Goal: Book appointment/travel/reservation

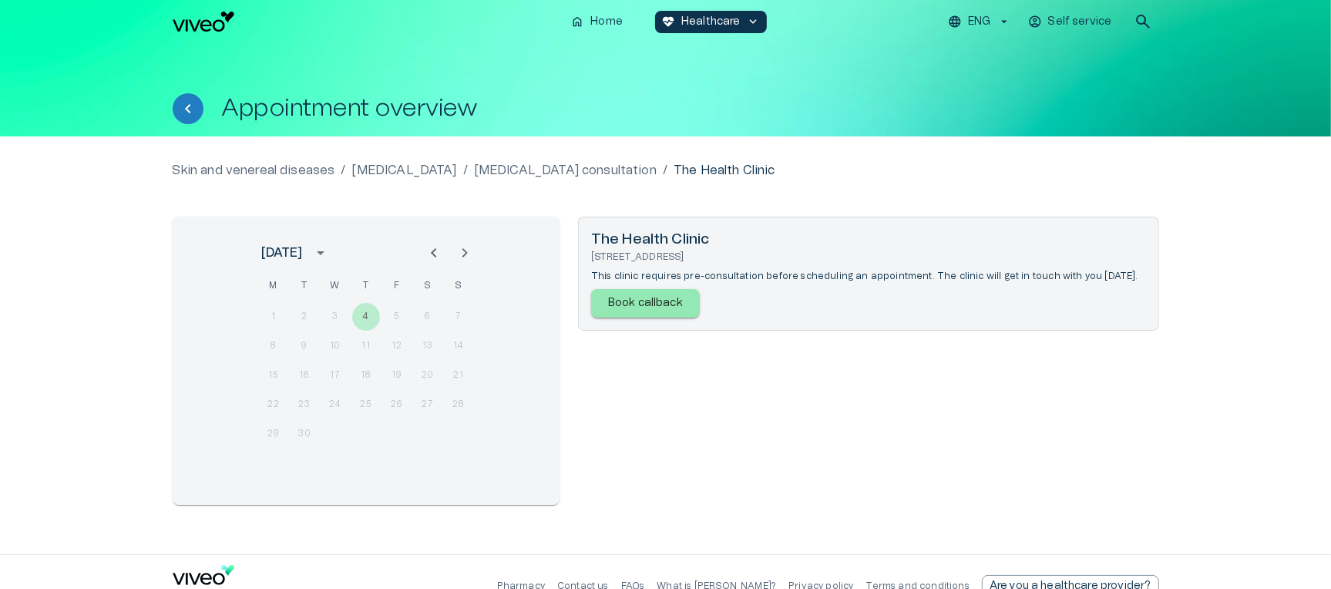
click at [586, 168] on p "[MEDICAL_DATA] consultation" at bounding box center [565, 170] width 183 height 18
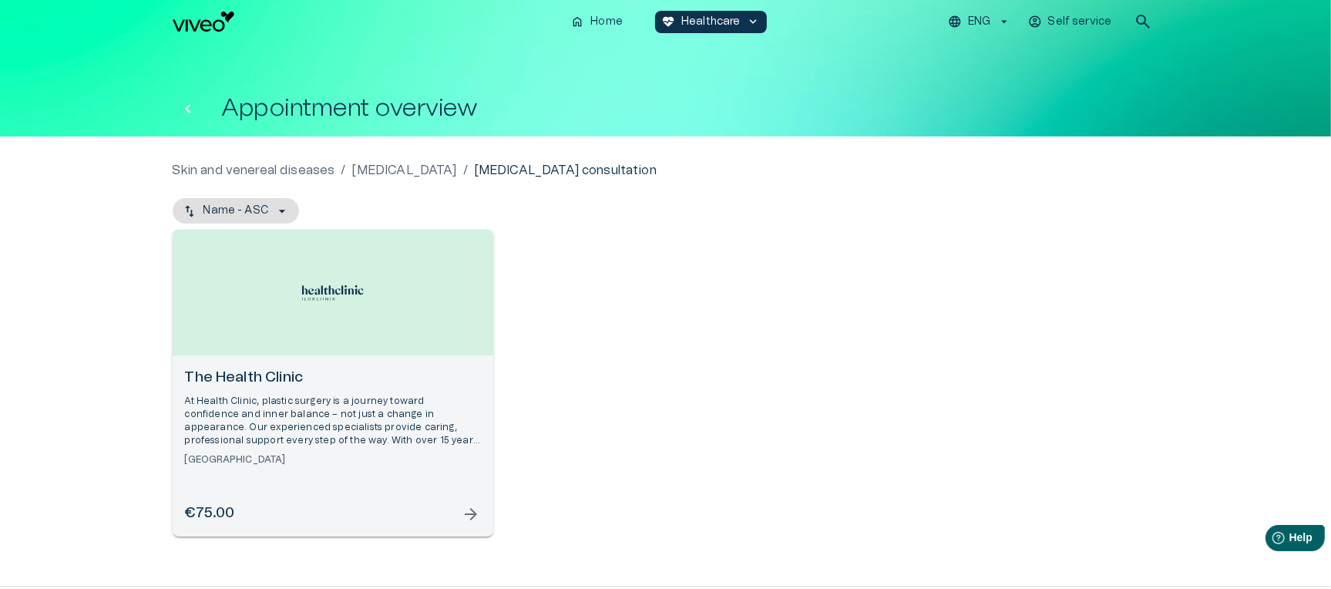
click at [189, 113] on icon "Back" at bounding box center [188, 108] width 18 height 18
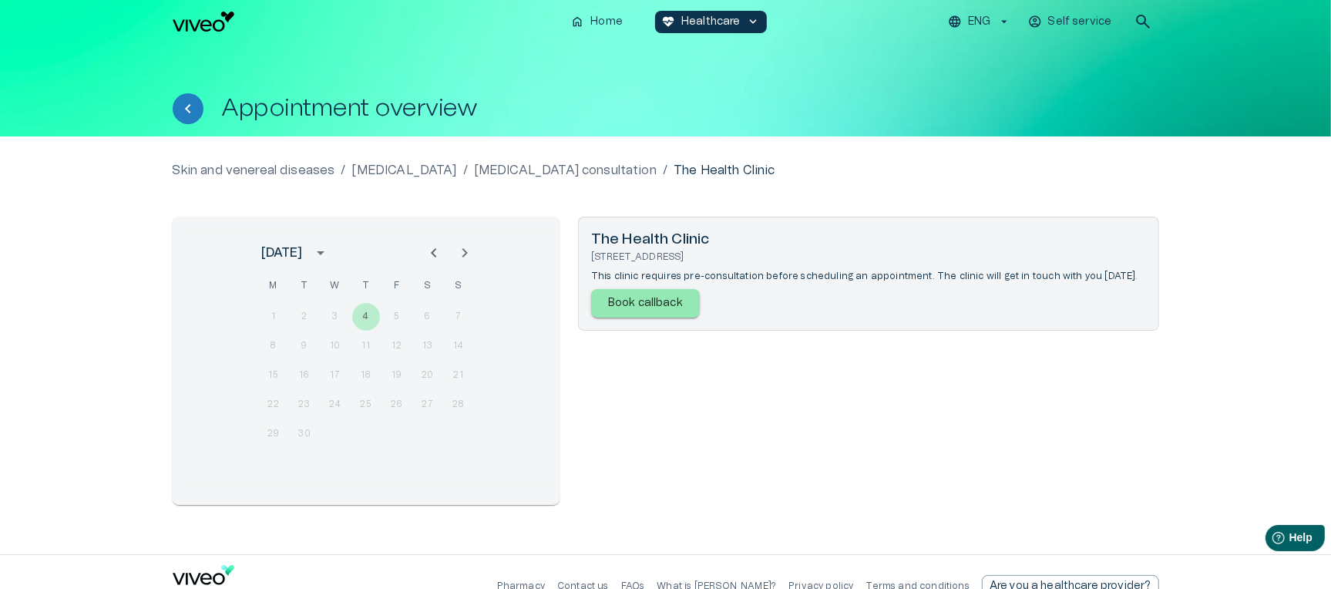
click at [533, 168] on p "[MEDICAL_DATA] consultation" at bounding box center [565, 170] width 183 height 18
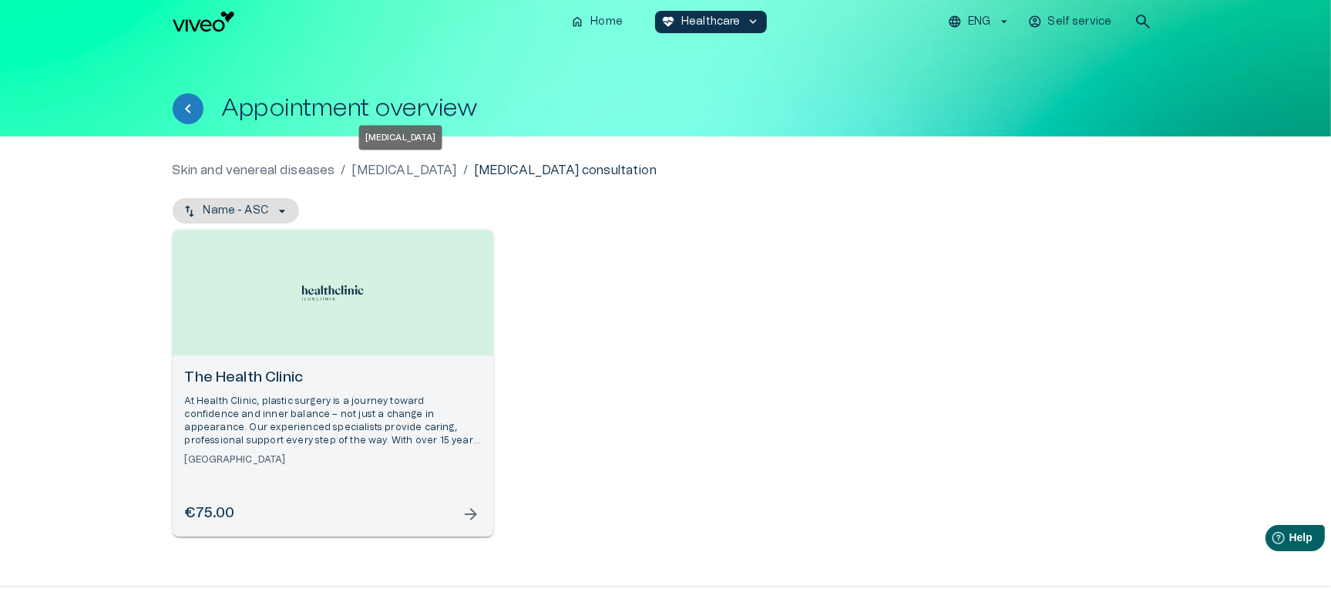
click at [382, 172] on p "[MEDICAL_DATA]" at bounding box center [404, 170] width 105 height 18
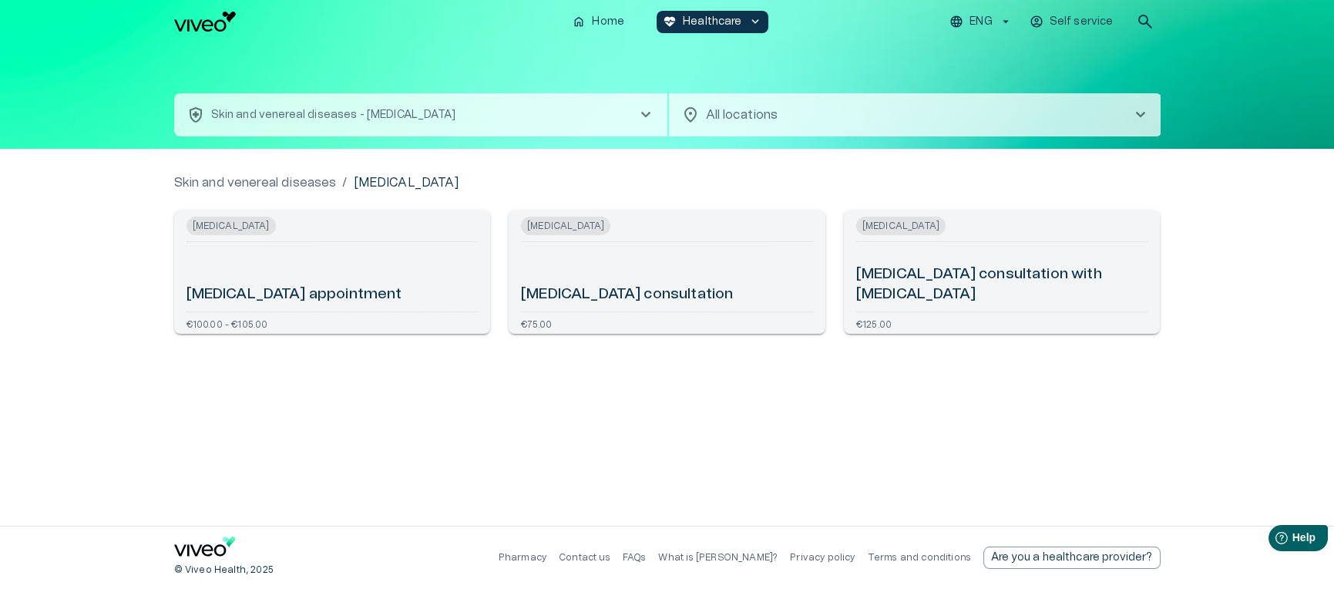
click at [690, 281] on div "[MEDICAL_DATA] consultation" at bounding box center [667, 276] width 292 height 57
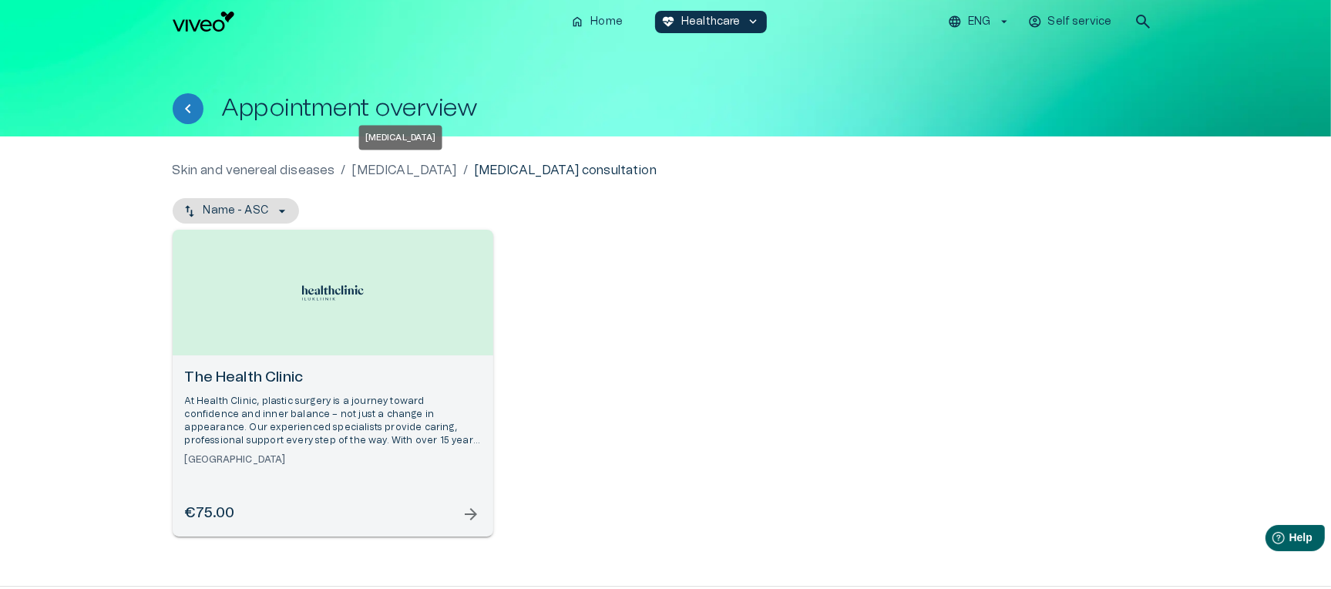
click at [423, 170] on p "[MEDICAL_DATA]" at bounding box center [404, 170] width 105 height 18
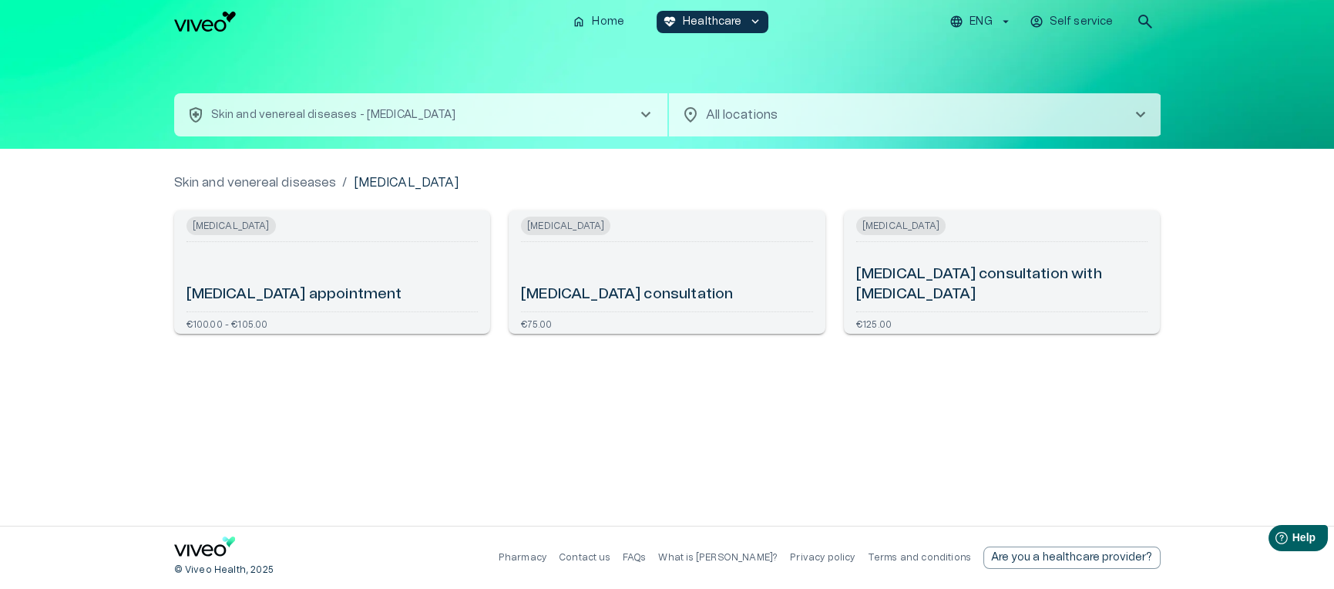
click at [960, 293] on h6 "[MEDICAL_DATA] consultation with [MEDICAL_DATA]" at bounding box center [1002, 284] width 292 height 41
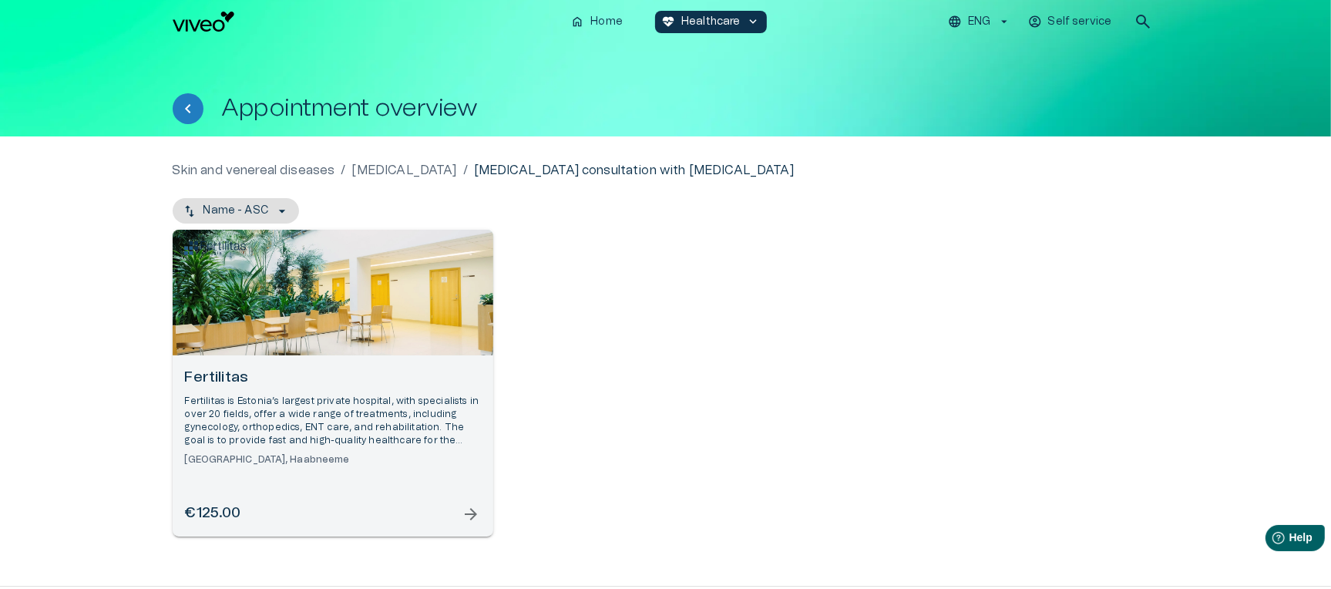
click at [422, 174] on p "[MEDICAL_DATA]" at bounding box center [404, 170] width 105 height 18
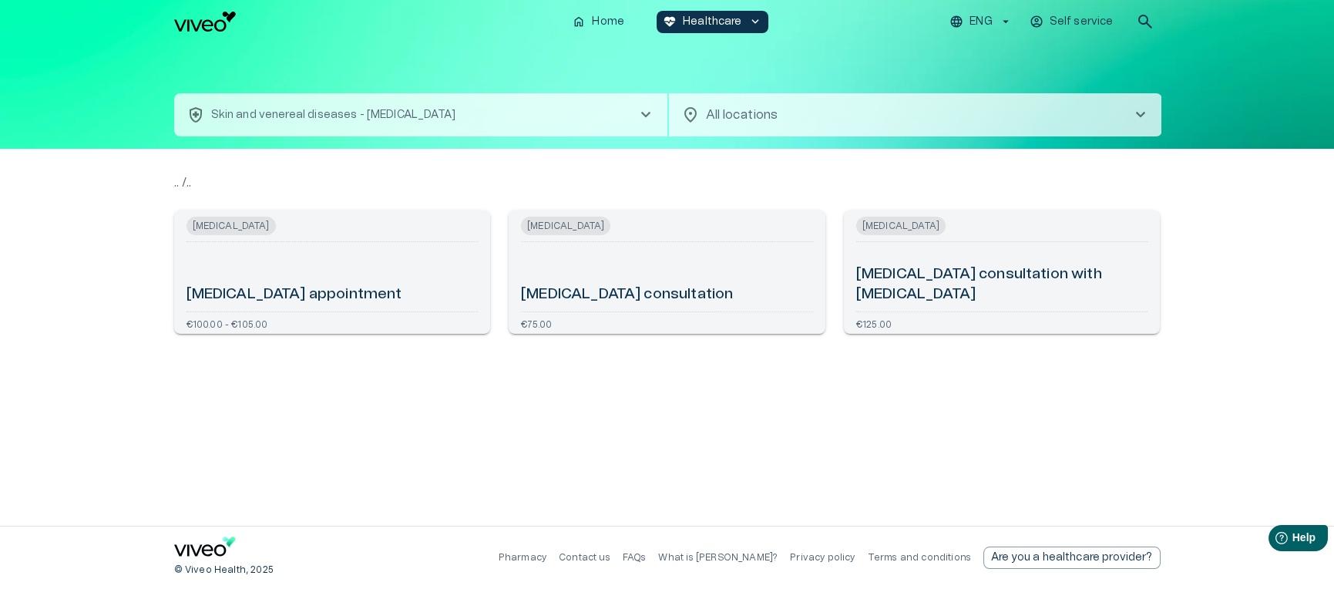
click at [368, 325] on div "€100.00 - €105.00" at bounding box center [333, 322] width 292 height 9
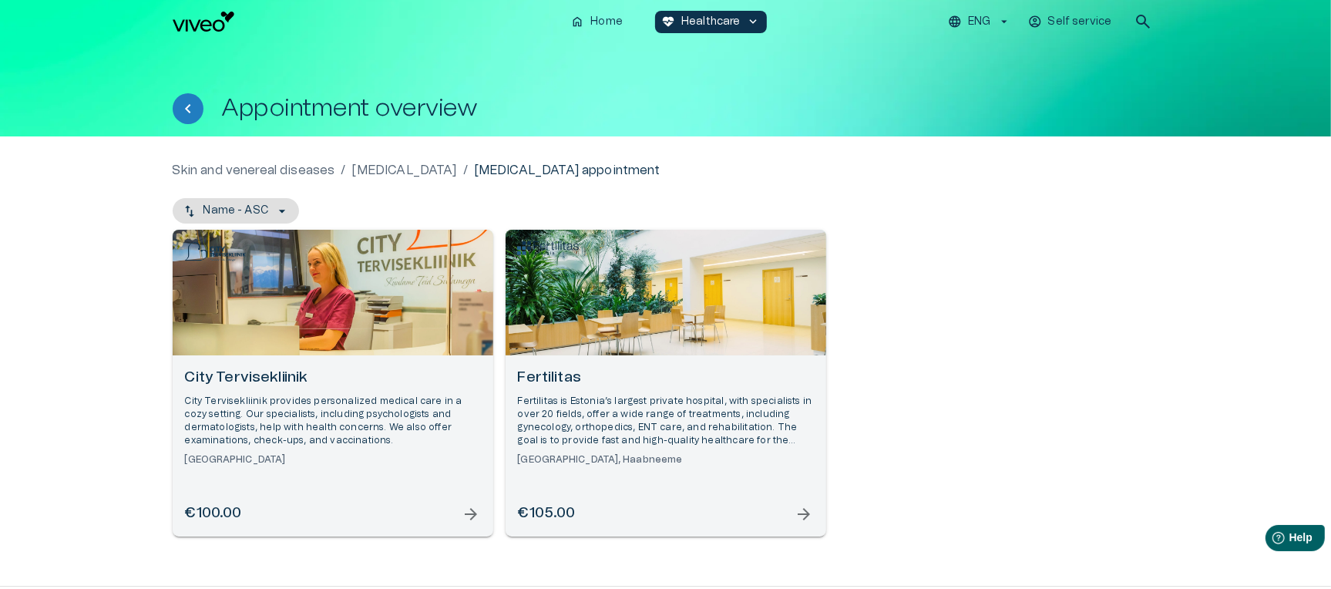
click at [408, 314] on div "Open selected supplier available booking dates" at bounding box center [333, 293] width 321 height 126
click at [654, 395] on p "Fertilitas is Estonia’s largest private hospital, with specialists in over 20 f…" at bounding box center [666, 421] width 296 height 53
